Goal: Complete application form

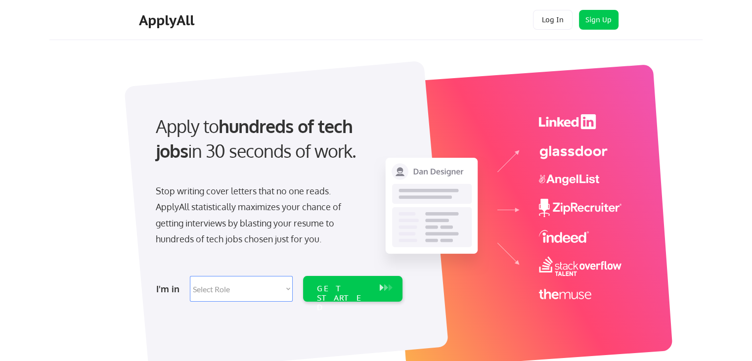
click at [253, 290] on select "Select Role Software Engineering Product Management Customer Success Sales UI/U…" at bounding box center [241, 289] width 103 height 26
select select ""it_security""
click at [190, 276] on select "Select Role Software Engineering Product Management Customer Success Sales UI/U…" at bounding box center [241, 289] width 103 height 26
select select ""it_security""
click at [332, 286] on div "GET STARTED" at bounding box center [343, 298] width 53 height 29
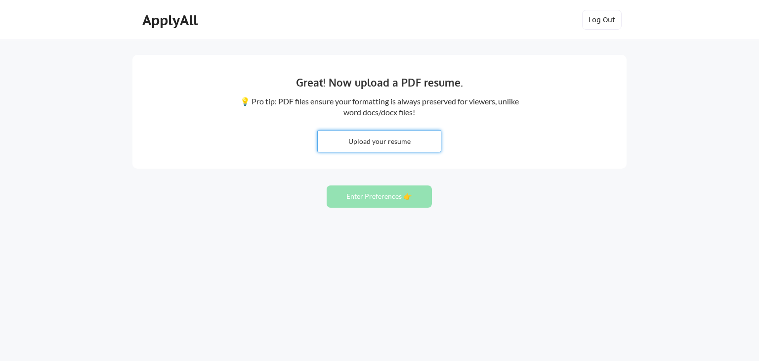
click at [386, 146] on input "file" at bounding box center [379, 141] width 123 height 21
type input "C:\fakepath\Siraj_Mohammed.docx"
click at [370, 201] on button "Enter Preferences 👉" at bounding box center [379, 196] width 105 height 22
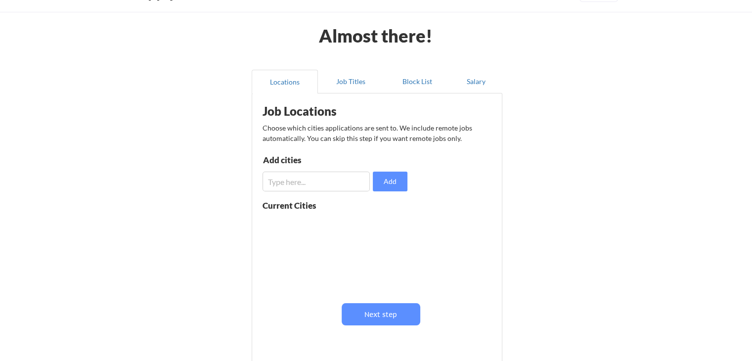
scroll to position [49, 0]
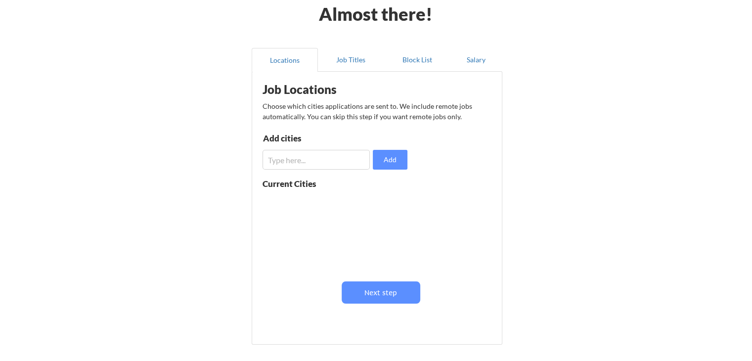
click at [302, 162] on input "input" at bounding box center [316, 160] width 107 height 20
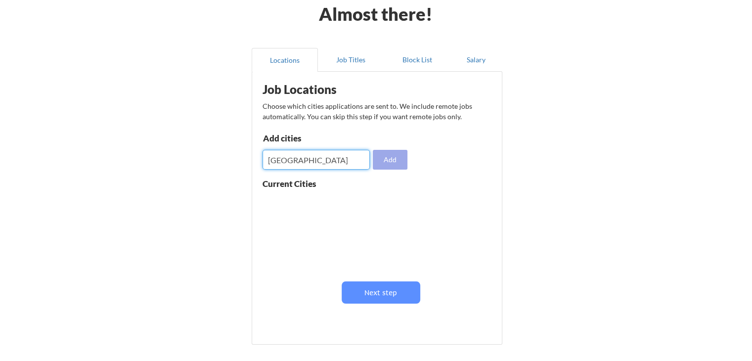
type input "Tampa"
click at [393, 163] on button "Add" at bounding box center [390, 160] width 35 height 20
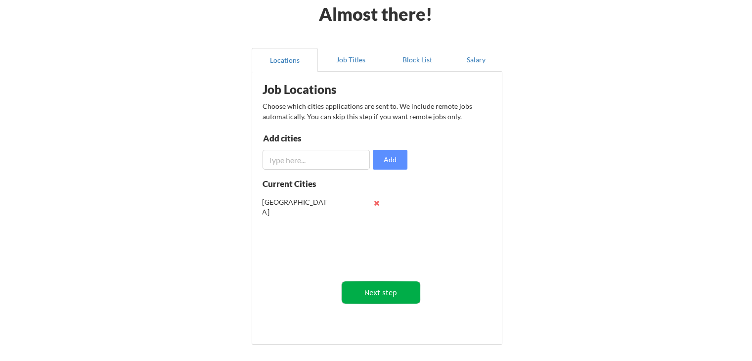
click at [381, 295] on button "Next step" at bounding box center [381, 292] width 79 height 22
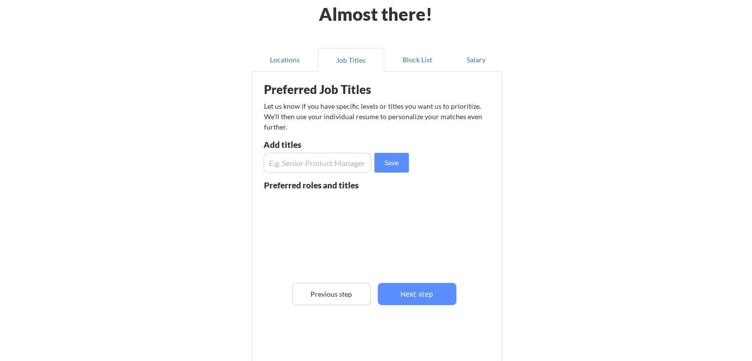
click at [307, 167] on input "input" at bounding box center [318, 163] width 108 height 20
type input "Architect"
click at [382, 162] on button "Save" at bounding box center [391, 163] width 35 height 20
click at [293, 163] on input "input" at bounding box center [318, 163] width 108 height 20
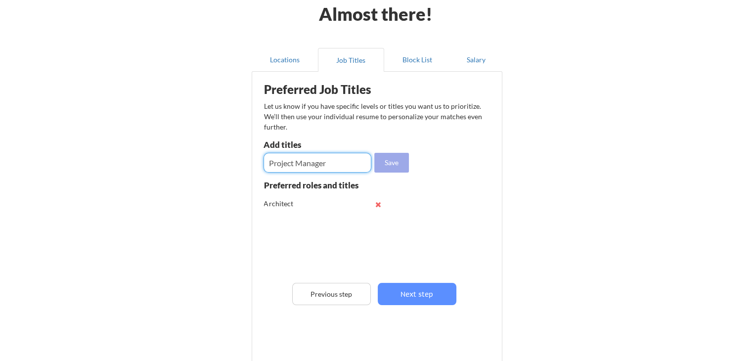
type input "Project Manager"
click at [392, 159] on button "Save" at bounding box center [391, 163] width 35 height 20
click at [299, 161] on input "input" at bounding box center [318, 163] width 108 height 20
type input "Lead System Architect"
click at [384, 166] on button "Save" at bounding box center [391, 163] width 35 height 20
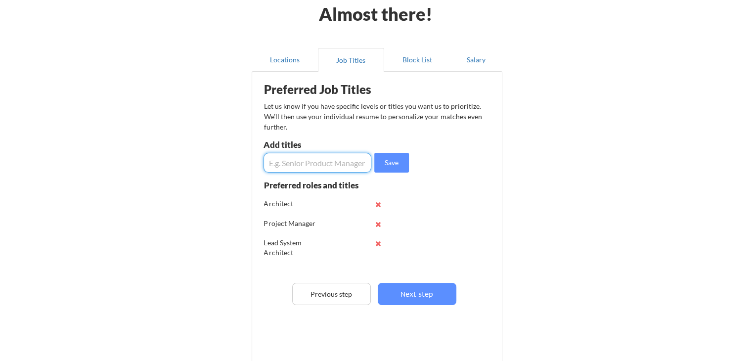
click at [281, 165] on input "input" at bounding box center [318, 163] width 108 height 20
type input "Enterprise Architect"
click at [390, 158] on button "Save" at bounding box center [391, 163] width 35 height 20
click at [377, 202] on button at bounding box center [378, 204] width 7 height 7
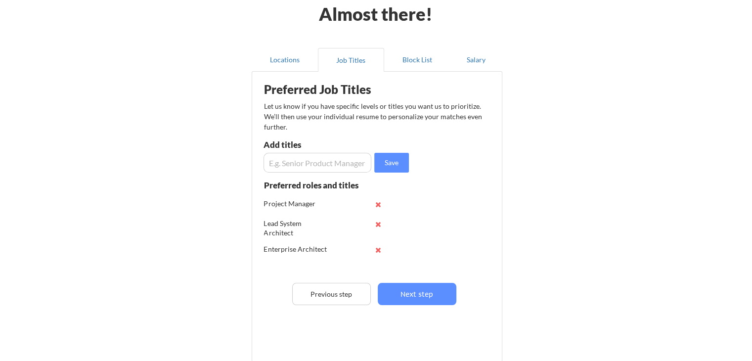
click at [296, 167] on input "input" at bounding box center [318, 163] width 108 height 20
type input "Delivery Lead"
click at [380, 163] on button "Save" at bounding box center [391, 163] width 35 height 20
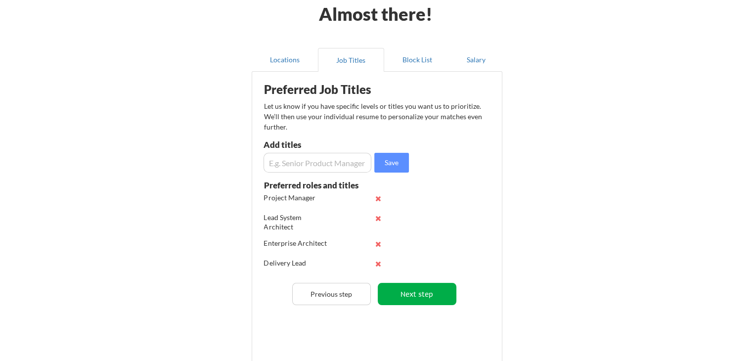
click at [403, 287] on button "Next step" at bounding box center [417, 294] width 79 height 22
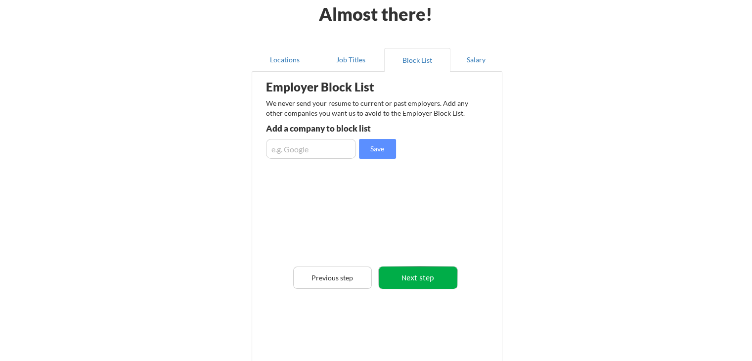
click at [425, 280] on button "Next step" at bounding box center [418, 278] width 79 height 22
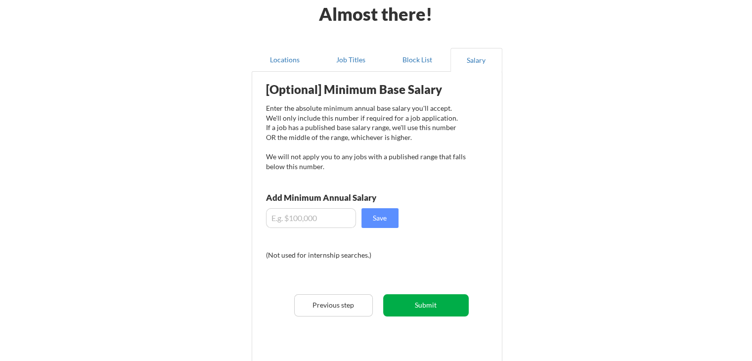
click at [425, 304] on button "Submit" at bounding box center [426, 305] width 86 height 22
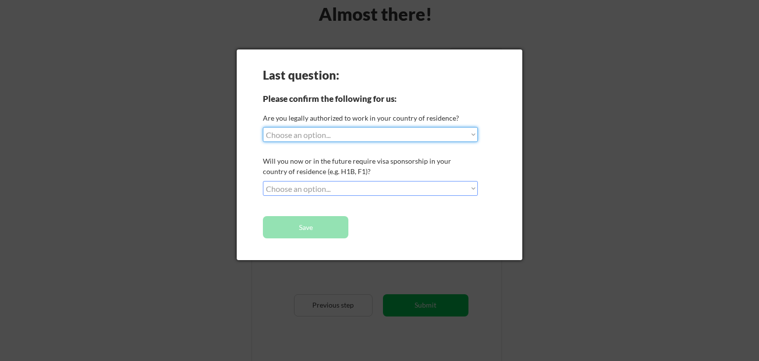
click at [352, 134] on select "Choose an option... Yes, I am a US Citizen Yes, I am a Canadian Citizen Yes, I …" at bounding box center [370, 134] width 215 height 15
select select ""yes__i_am_a_us_citizen""
click at [263, 127] on select "Choose an option... Yes, I am a US Citizen Yes, I am a Canadian Citizen Yes, I …" at bounding box center [370, 134] width 215 height 15
click at [316, 189] on select "Choose an option... No, I will not need sponsorship Yes, I will need sponsorship" at bounding box center [370, 188] width 215 height 15
select select ""no__i_will_not_need_sponsorship""
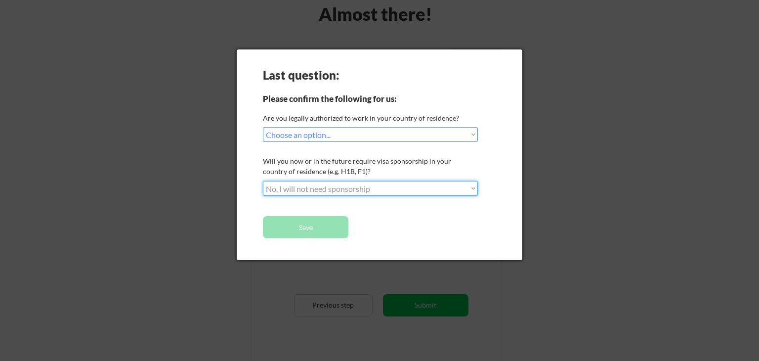
click at [263, 181] on select "Choose an option... No, I will not need sponsorship Yes, I will need sponsorship" at bounding box center [370, 188] width 215 height 15
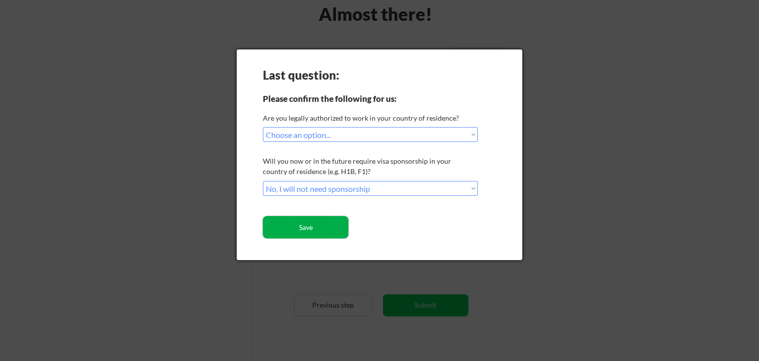
click at [308, 226] on button "Save" at bounding box center [306, 227] width 86 height 22
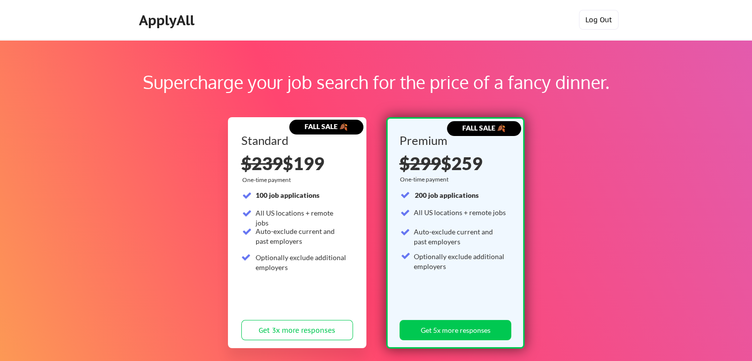
click at [608, 17] on button "Log Out" at bounding box center [599, 20] width 40 height 20
